Goal: Find specific page/section: Find specific page/section

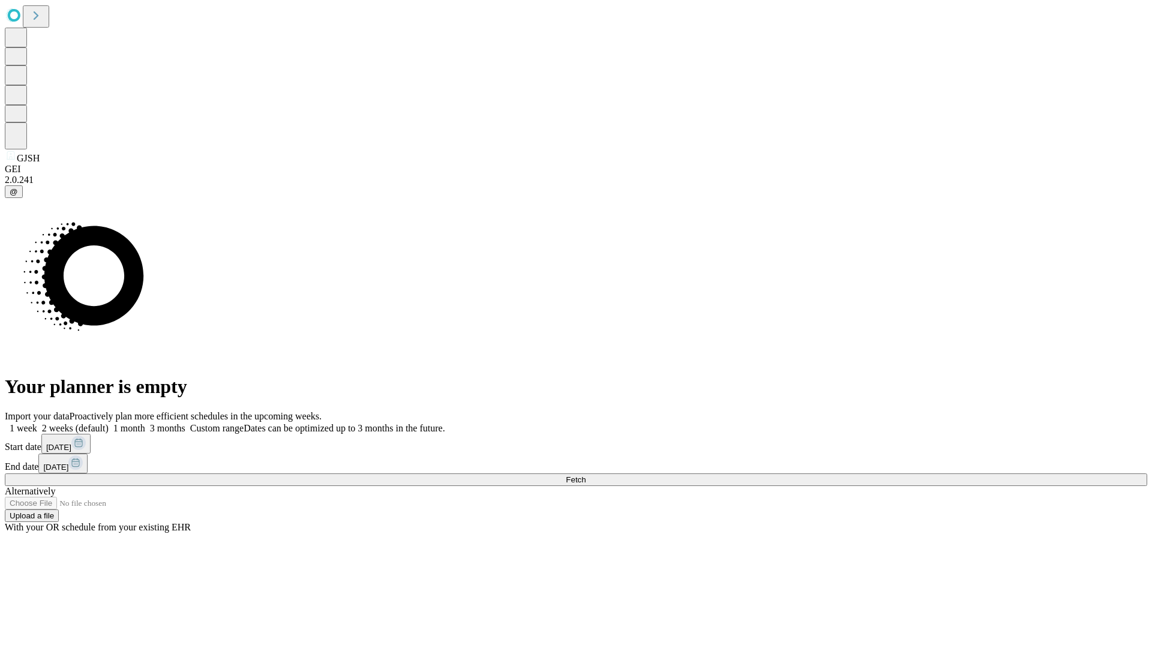
click at [586, 475] on span "Fetch" at bounding box center [576, 479] width 20 height 9
